Goal: Task Accomplishment & Management: Use online tool/utility

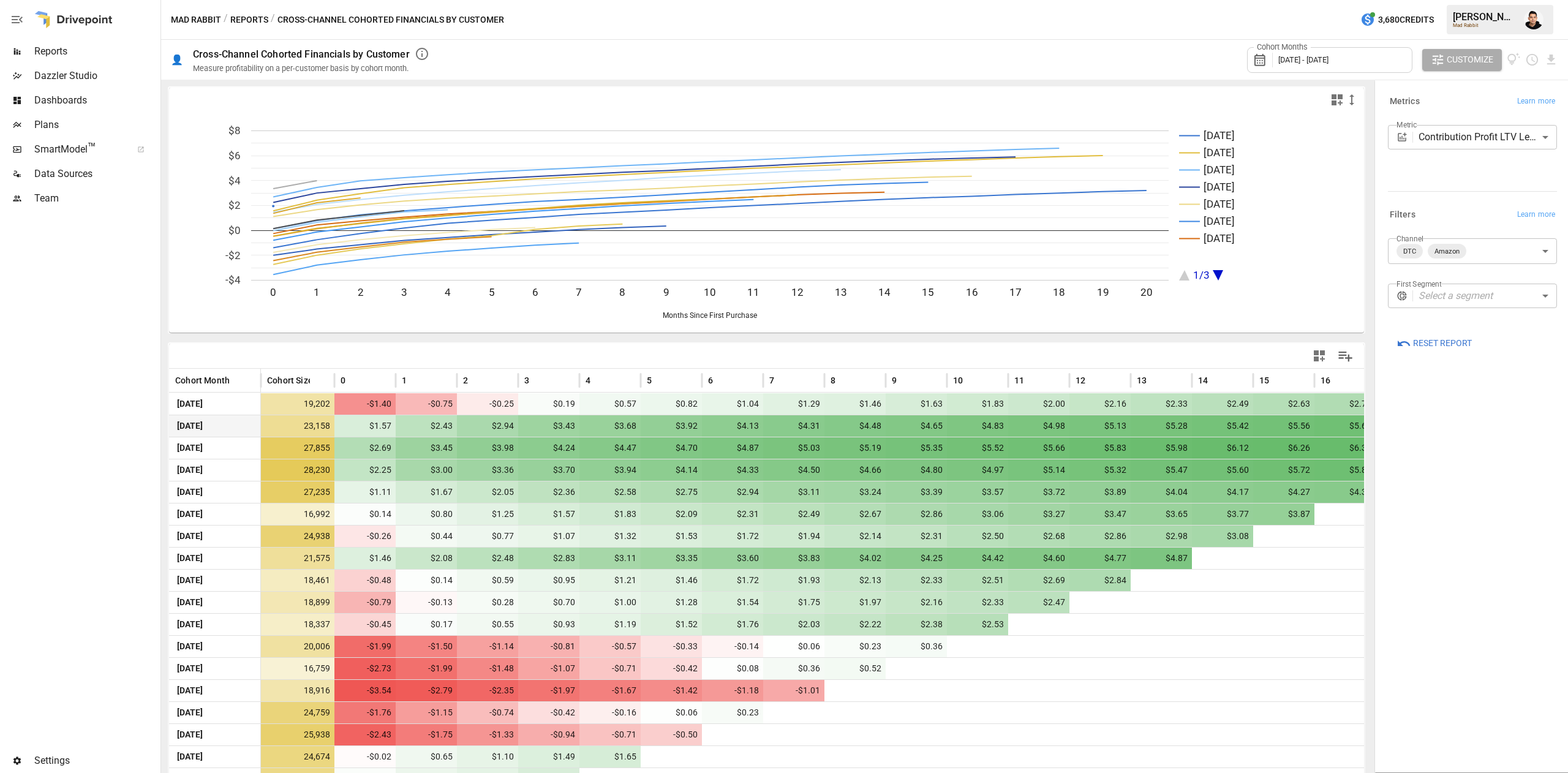
scroll to position [108, 0]
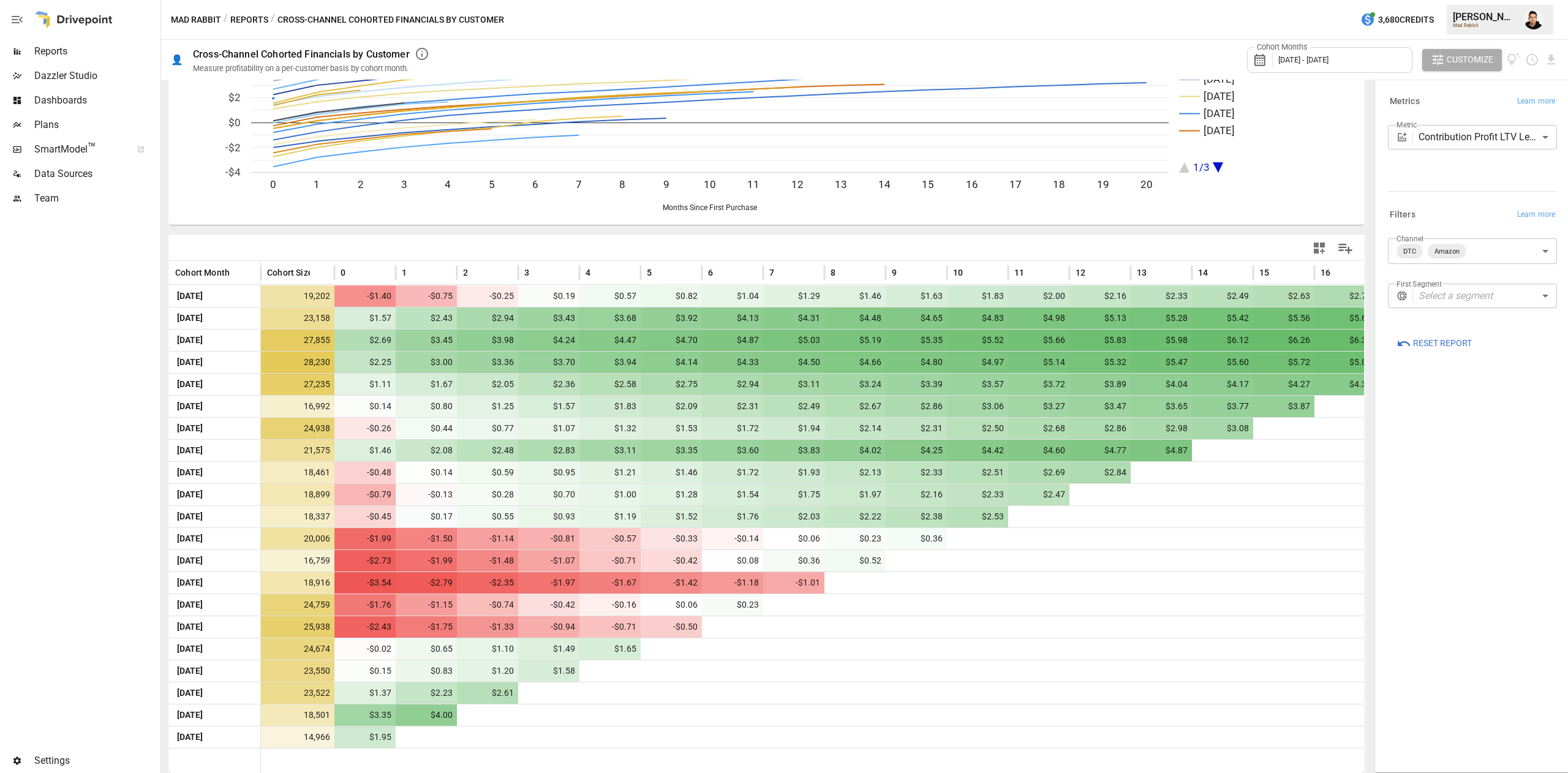
click at [1497, 0] on body "Reports Dazzler Studio Dashboards Plans SmartModel ™ Data Sources Team Settings…" at bounding box center [784, 0] width 1568 height 0
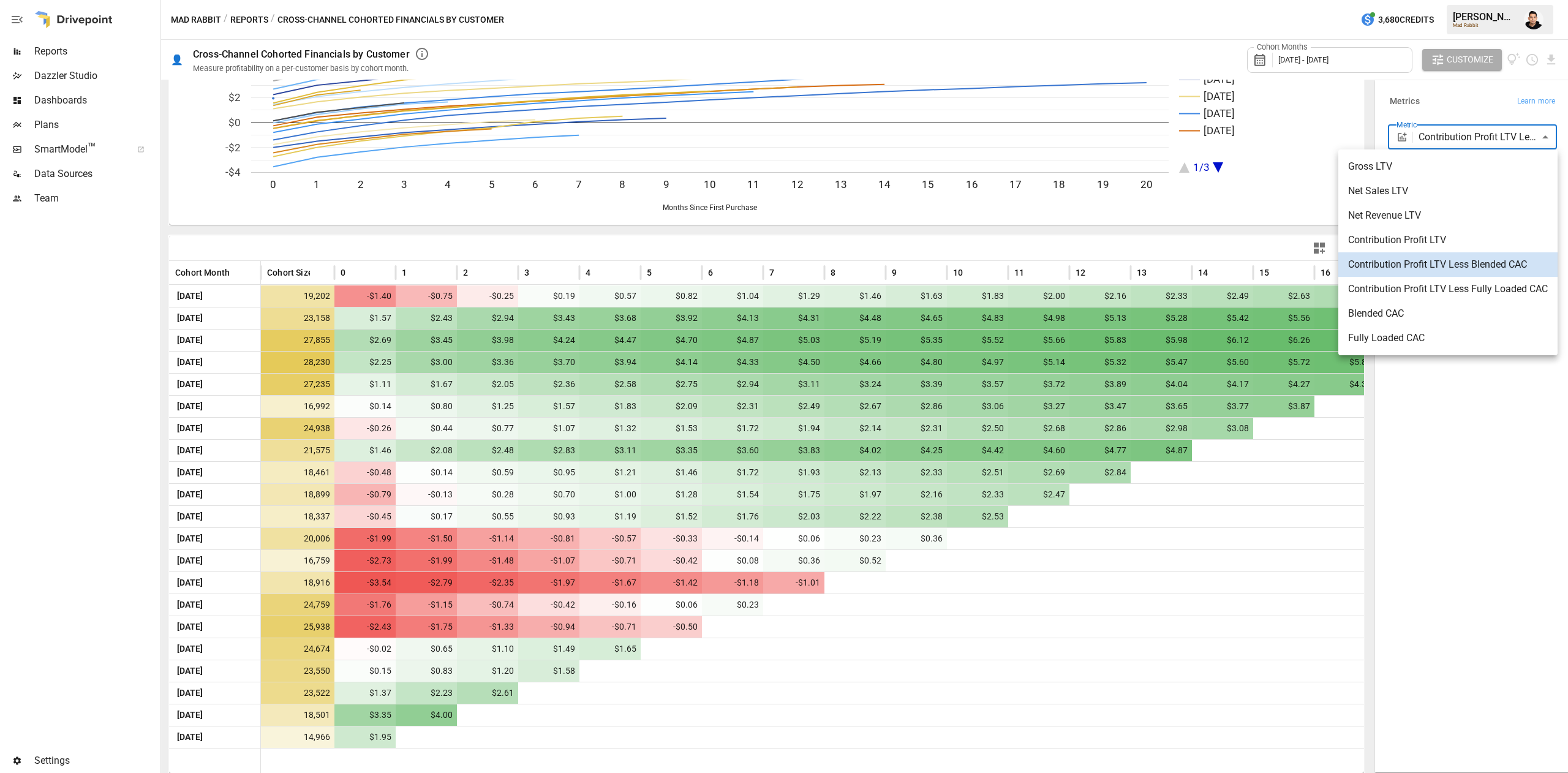
click at [1481, 102] on div at bounding box center [784, 386] width 1568 height 773
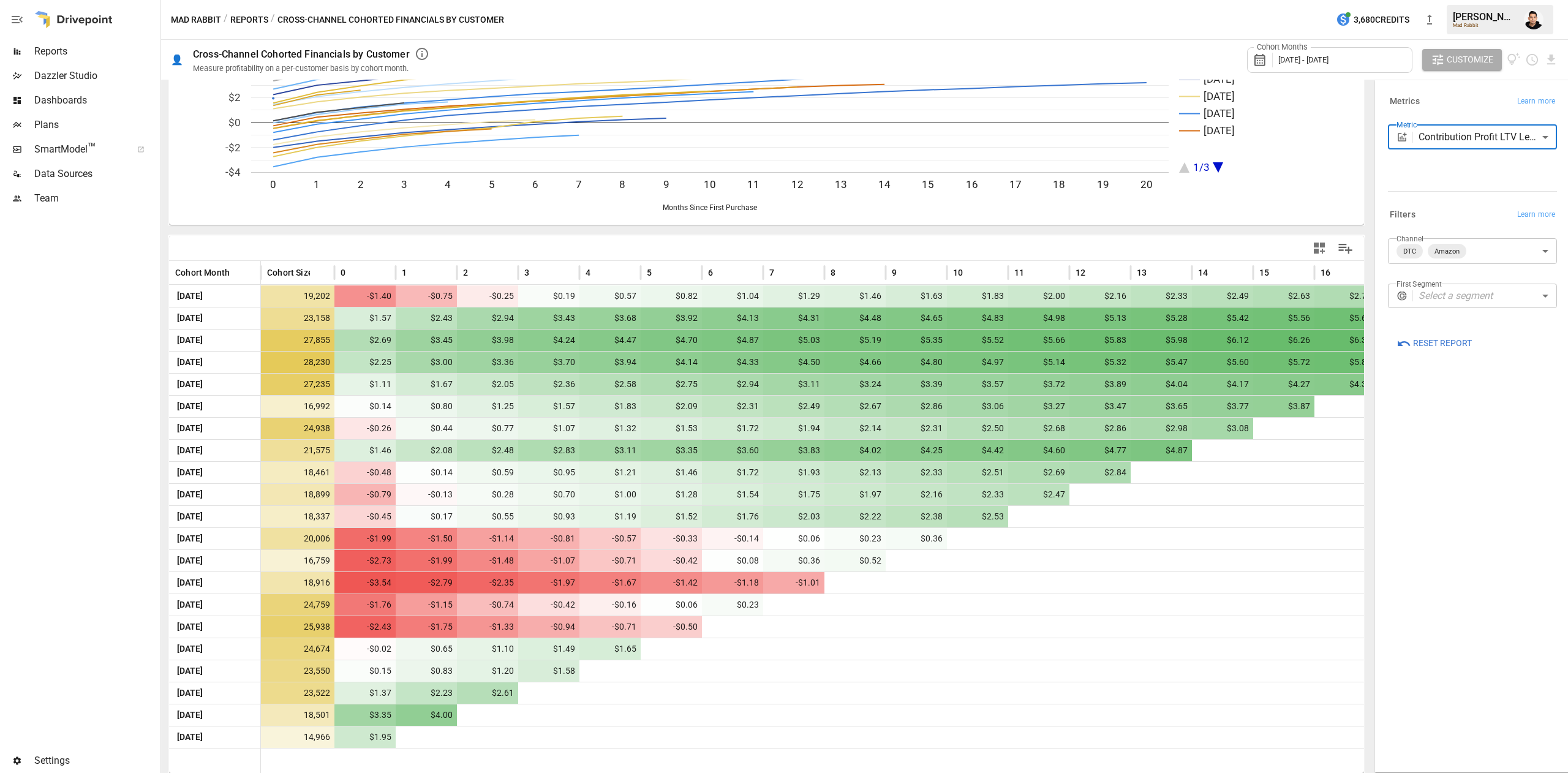
click at [1465, 0] on body "Reports Dazzler Studio Dashboards Plans SmartModel ™ Data Sources Team Settings…" at bounding box center [784, 0] width 1568 height 0
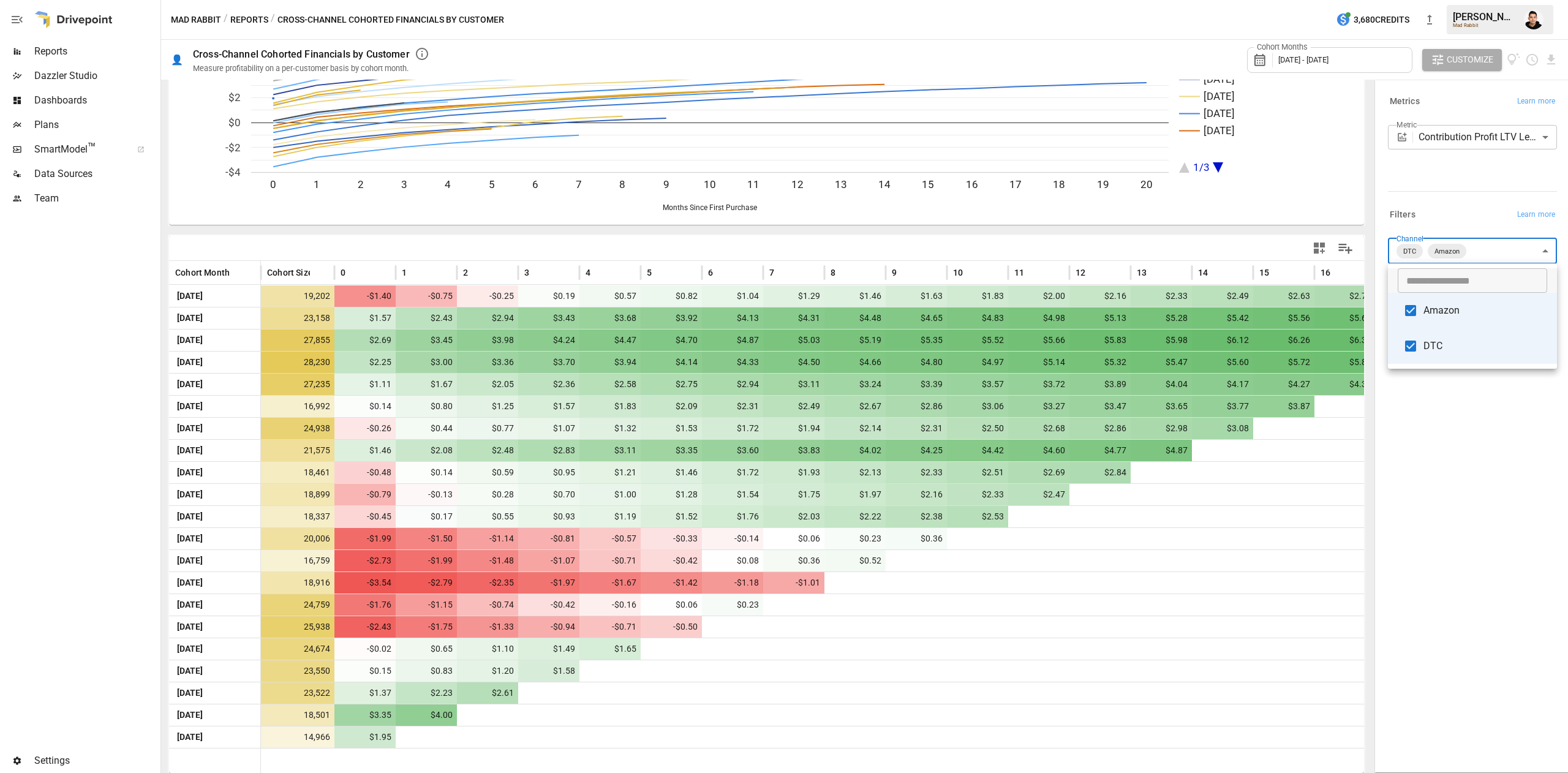
click at [1484, 150] on div at bounding box center [784, 386] width 1568 height 773
click at [1480, 0] on body "Reports Dazzler Studio Dashboards Plans SmartModel ™ Data Sources Team Settings…" at bounding box center [784, 0] width 1568 height 0
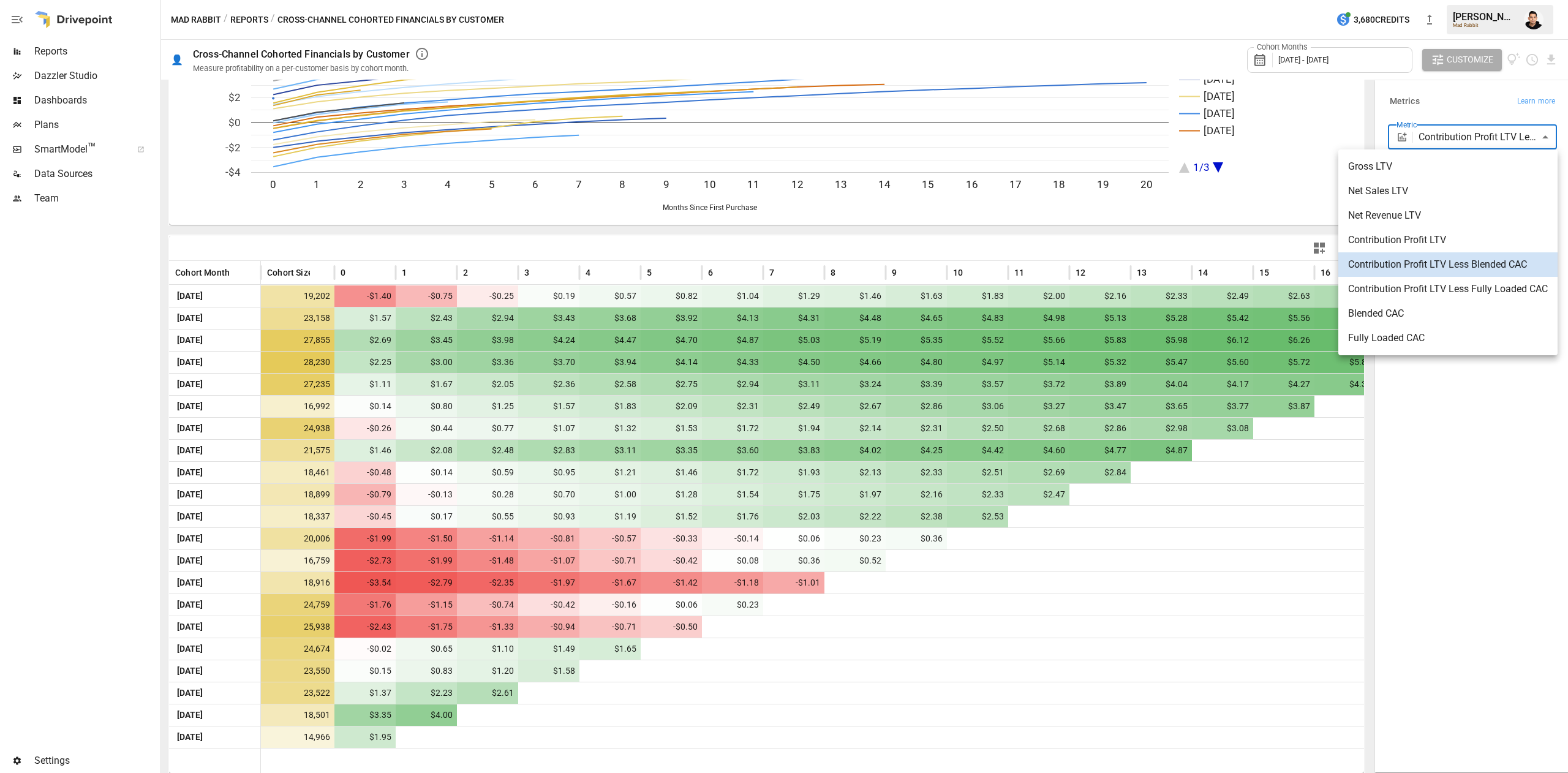
click at [1431, 190] on span "Net Sales LTV" at bounding box center [1448, 191] width 200 height 15
type input "**********"
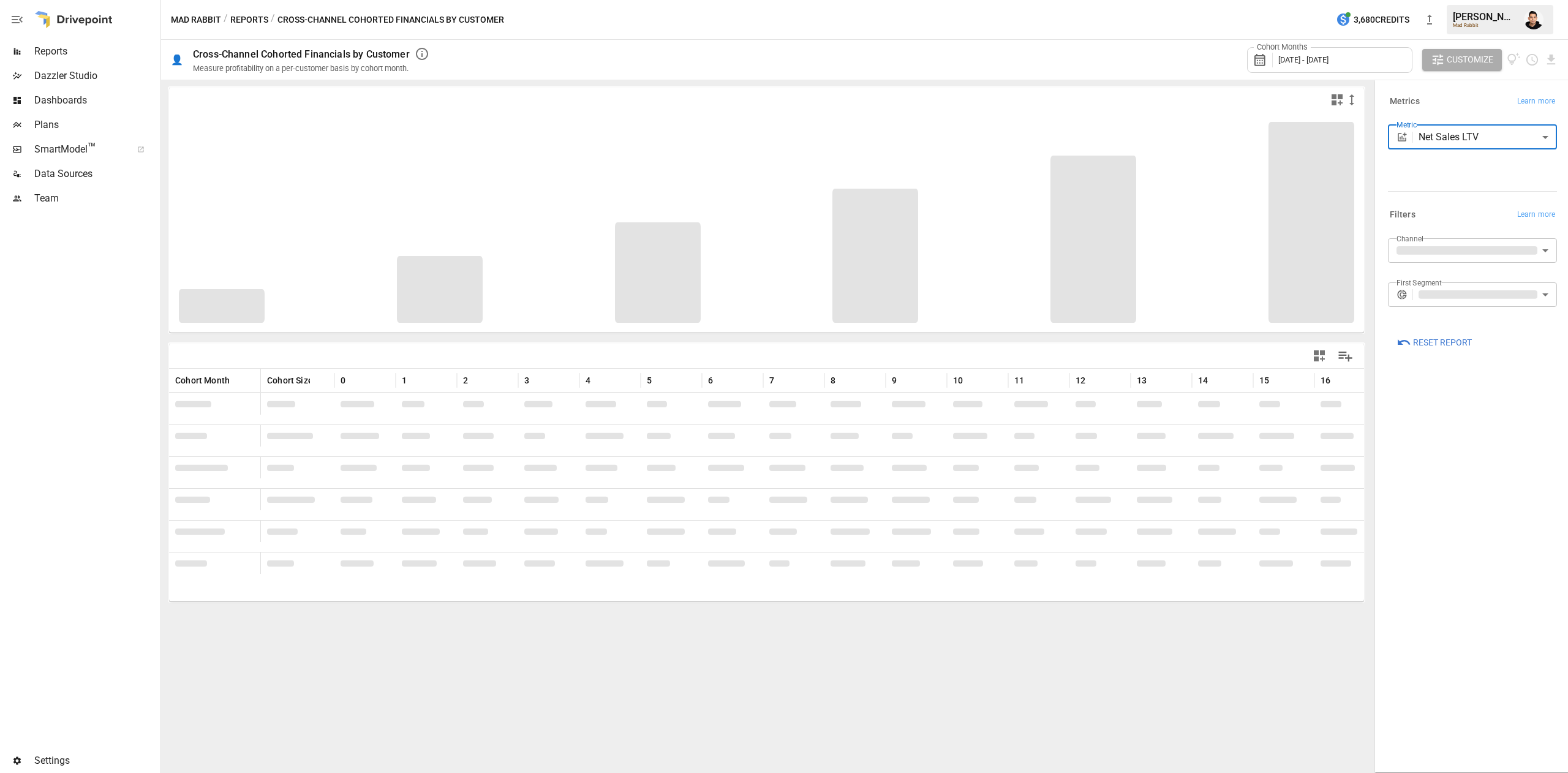
click at [1485, 0] on body "Reports Dazzler Studio Dashboards Plans SmartModel ™ Data Sources Team Settings…" at bounding box center [784, 0] width 1568 height 0
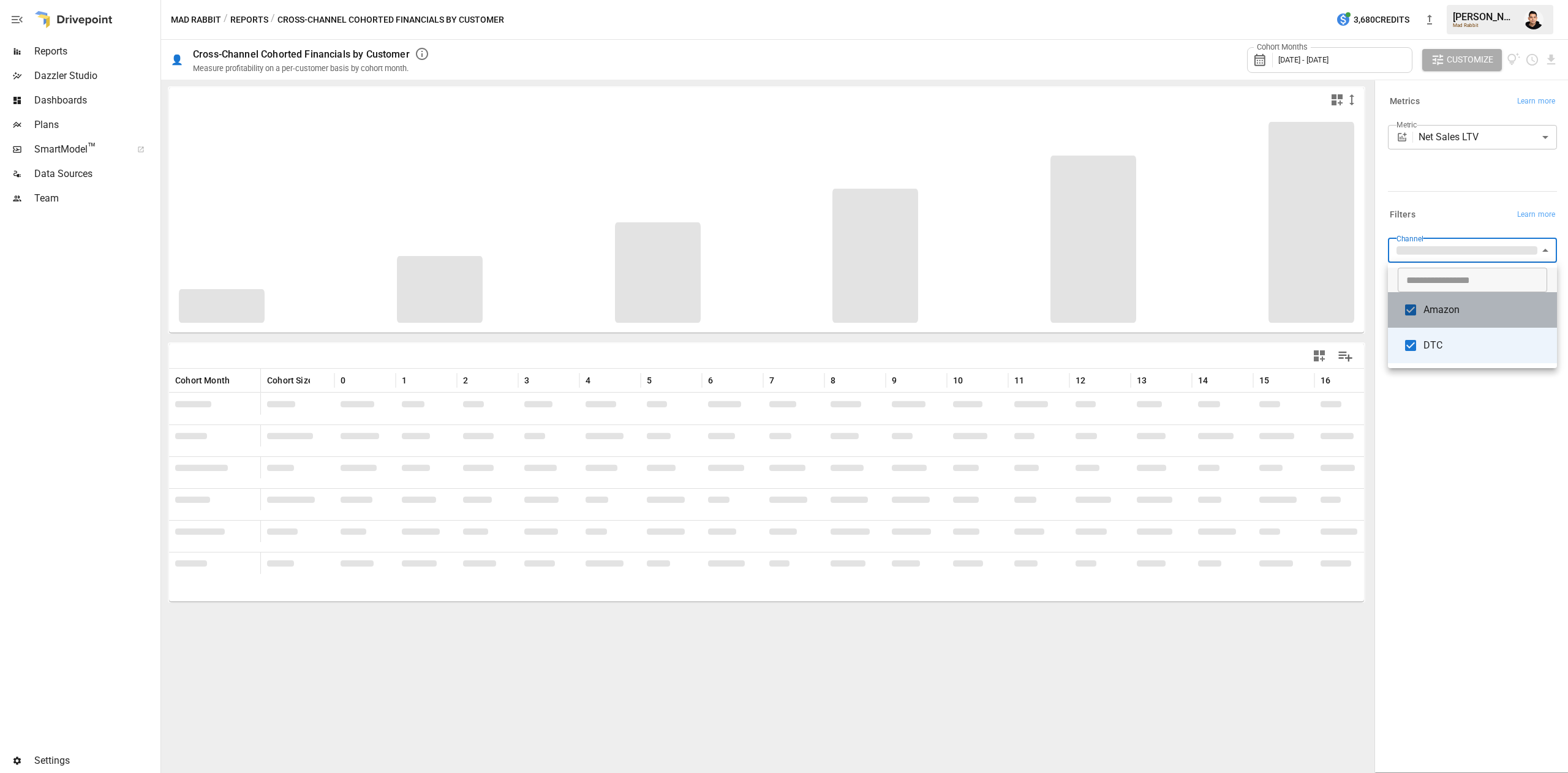
click at [1462, 302] on span "Amazon" at bounding box center [1484, 310] width 124 height 15
type input "***"
click at [1441, 196] on div at bounding box center [784, 386] width 1568 height 773
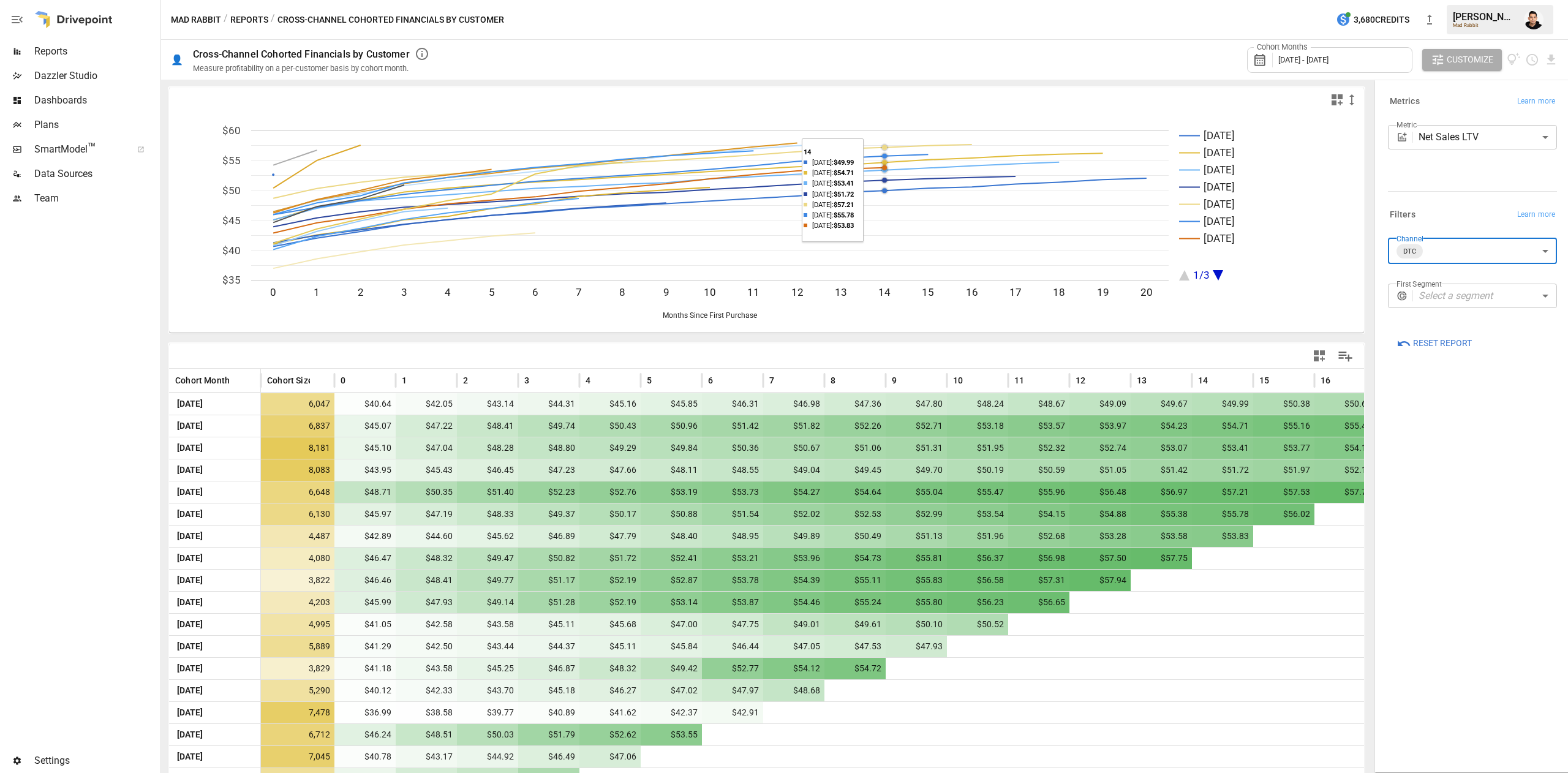
scroll to position [108, 0]
